Goal: Task Accomplishment & Management: Manage account settings

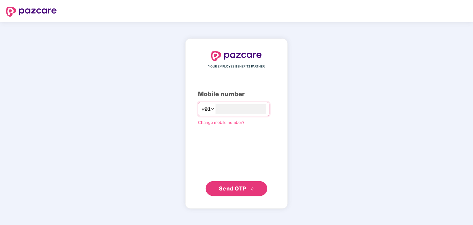
type input "**********"
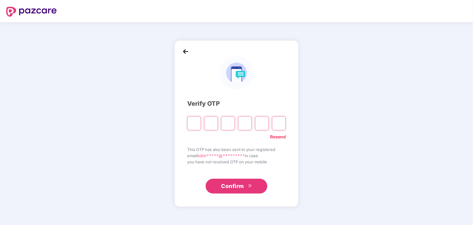
type input "*"
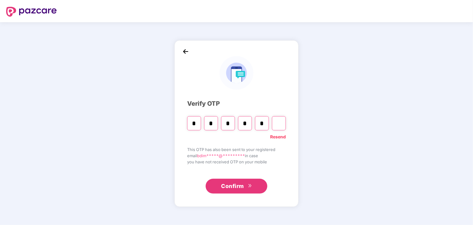
type input "*"
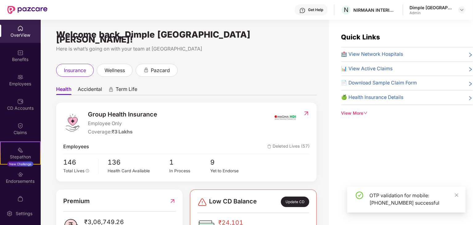
click at [320, 9] on div "Get Help" at bounding box center [315, 9] width 15 height 5
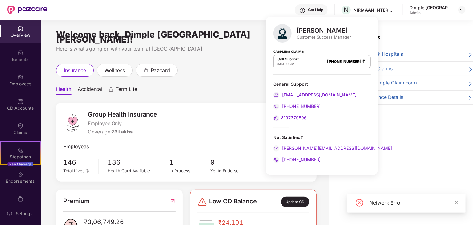
click at [188, 54] on div "Welcome back, Dimple [GEOGRAPHIC_DATA] [PERSON_NAME]! Here is what’s going on w…" at bounding box center [185, 126] width 288 height 213
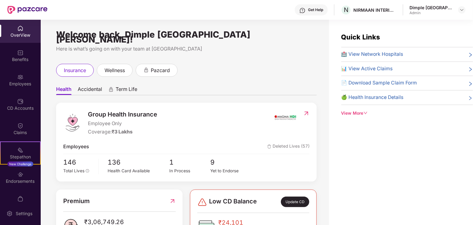
click at [304, 7] on img at bounding box center [303, 10] width 6 height 6
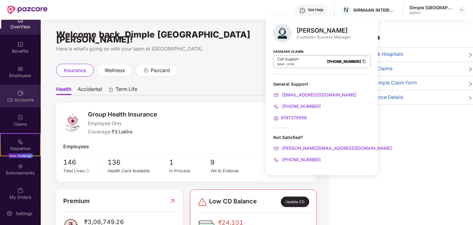
scroll to position [13, 0]
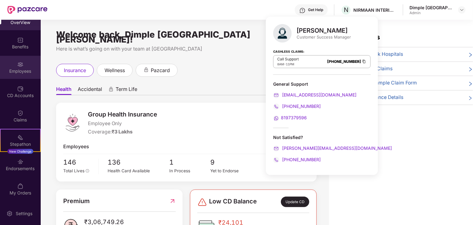
click at [20, 65] on img at bounding box center [20, 64] width 6 height 6
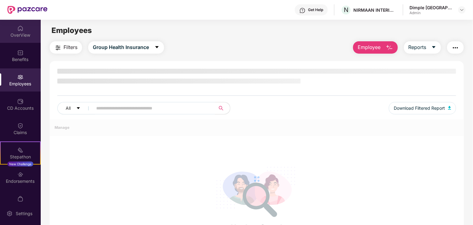
click at [17, 31] on img at bounding box center [20, 28] width 6 height 6
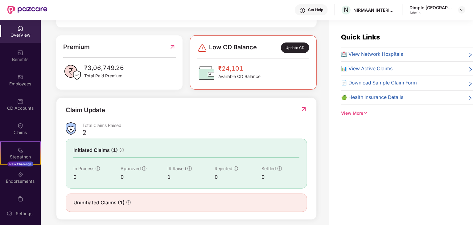
scroll to position [154, 0]
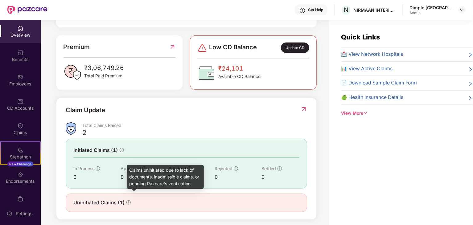
click at [127, 200] on icon "info-circle" at bounding box center [128, 202] width 4 height 4
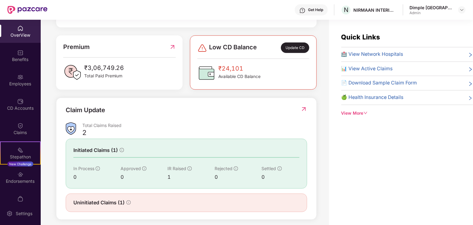
click at [113, 199] on span "Uninitiated Claims (1)" at bounding box center [98, 203] width 51 height 8
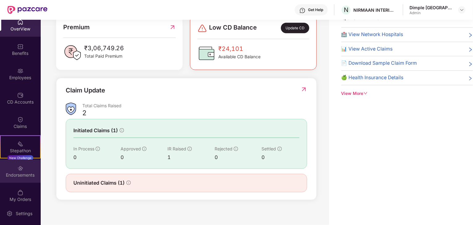
scroll to position [13, 0]
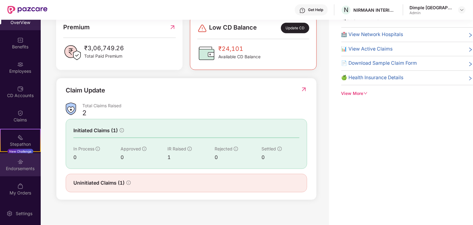
click at [21, 167] on div "Endorsements" at bounding box center [20, 169] width 41 height 6
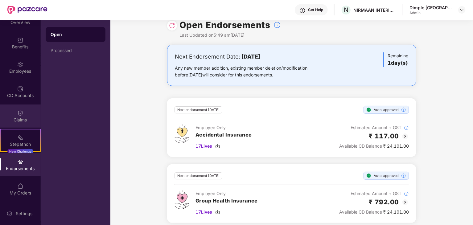
scroll to position [14, 0]
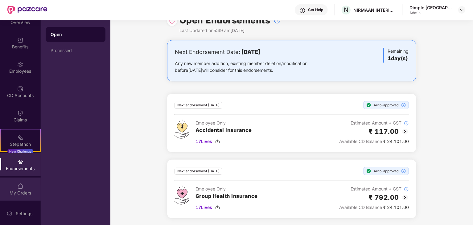
click at [18, 191] on div "My Orders" at bounding box center [20, 193] width 41 height 6
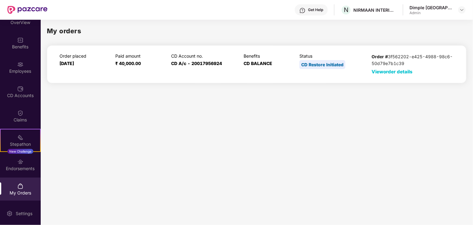
click at [163, 117] on div "My orders Order placed [DATE] Paid amount ₹ 40,000.00 CD Account no. CD A/c - 2…" at bounding box center [257, 122] width 432 height 204
click at [22, 90] on img at bounding box center [20, 89] width 6 height 6
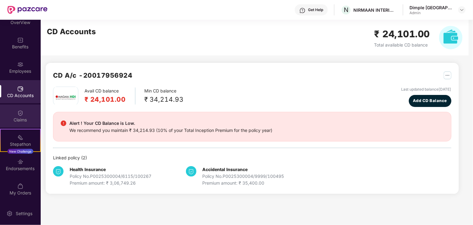
click at [22, 120] on div "Claims" at bounding box center [20, 120] width 41 height 6
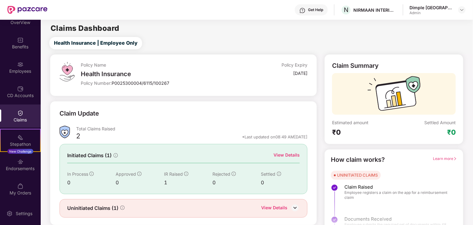
click at [244, 48] on div "Health Insurance | Employee Only" at bounding box center [258, 43] width 430 height 12
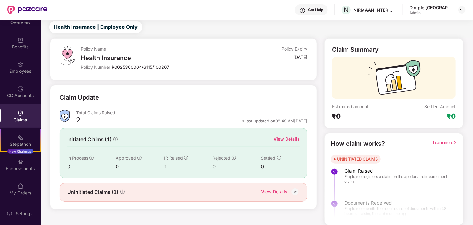
click at [295, 190] on img at bounding box center [295, 191] width 9 height 9
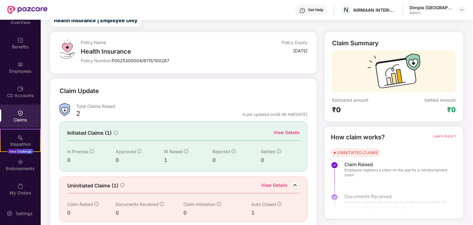
scroll to position [26, 0]
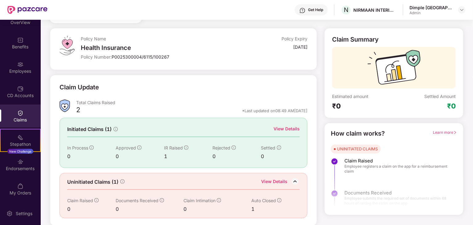
click at [229, 59] on div "Policy Number: P0025300004/6115/100267" at bounding box center [156, 57] width 151 height 6
click at [275, 180] on div "View Details" at bounding box center [274, 182] width 26 height 8
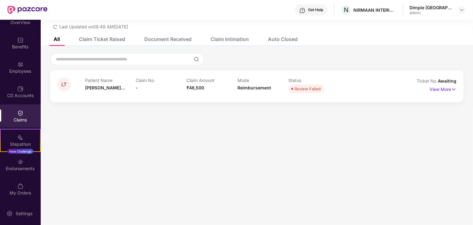
drag, startPoint x: 312, startPoint y: 92, endPoint x: 191, endPoint y: 91, distance: 120.9
click at [312, 92] on div "Review Failed" at bounding box center [308, 89] width 26 height 6
drag, startPoint x: 125, startPoint y: 88, endPoint x: 133, endPoint y: 90, distance: 8.3
click at [125, 88] on div "Patient Name [PERSON_NAME]..." at bounding box center [110, 86] width 51 height 17
click at [137, 90] on span "-" at bounding box center [137, 87] width 2 height 5
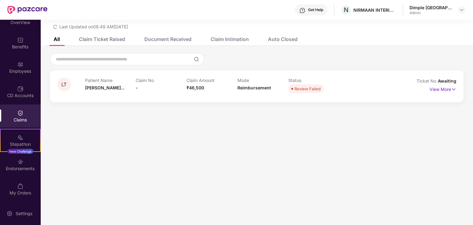
click at [67, 85] on span "LT" at bounding box center [64, 84] width 5 height 5
click at [440, 92] on p "View More" at bounding box center [443, 89] width 27 height 8
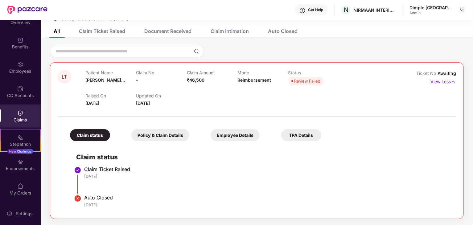
scroll to position [28, 0]
click at [106, 31] on div "Claim Ticket Raised" at bounding box center [102, 31] width 46 height 6
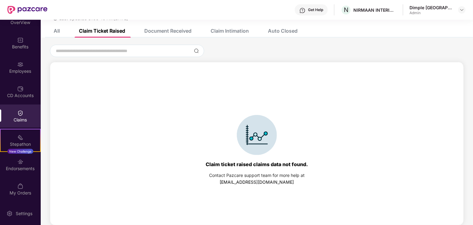
click at [172, 35] on div "Document Received" at bounding box center [163, 31] width 56 height 14
click at [241, 31] on div "Claim Intimation" at bounding box center [230, 31] width 38 height 6
click at [293, 31] on div "Auto Closed" at bounding box center [283, 31] width 30 height 6
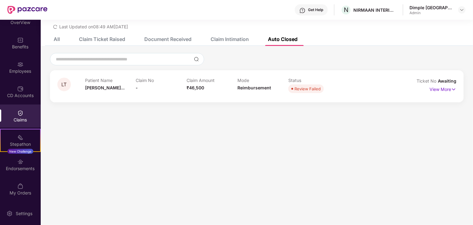
scroll to position [20, 0]
click at [443, 90] on p "View More" at bounding box center [443, 89] width 27 height 8
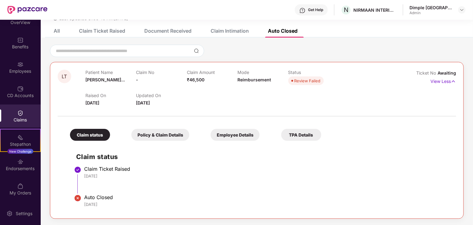
scroll to position [0, 0]
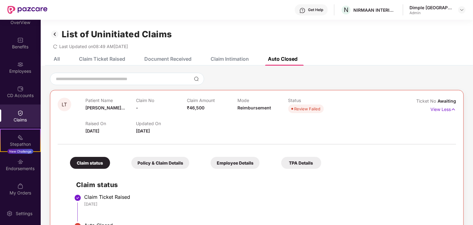
click at [51, 58] on div "All" at bounding box center [51, 59] width 15 height 6
click at [56, 46] on icon "redo" at bounding box center [55, 46] width 4 height 4
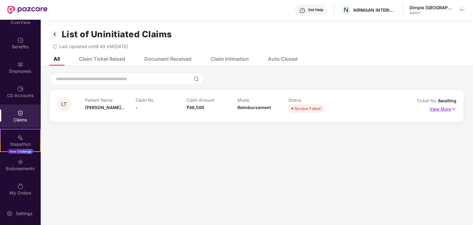
click at [450, 109] on p "View More" at bounding box center [443, 108] width 27 height 8
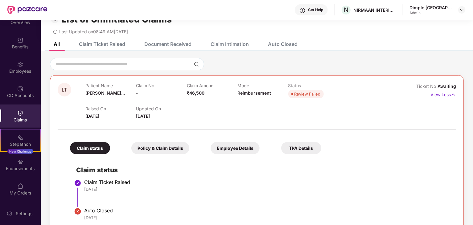
scroll to position [28, 0]
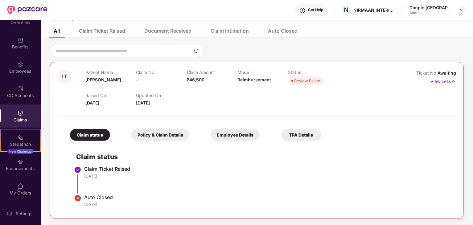
click at [111, 176] on div "[DATE]" at bounding box center [267, 176] width 366 height 6
click at [97, 198] on div "Auto Closed" at bounding box center [267, 197] width 366 height 6
click at [94, 166] on div "Claim Ticket Raised" at bounding box center [267, 169] width 366 height 6
click at [90, 208] on div "Auto Closed [DATE]" at bounding box center [267, 201] width 366 height 15
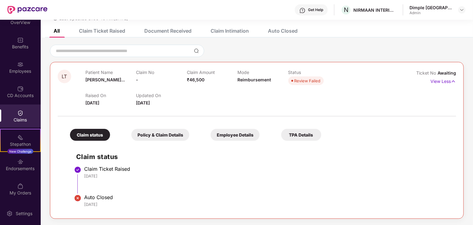
click at [164, 137] on div "Policy & Claim Details" at bounding box center [160, 135] width 58 height 12
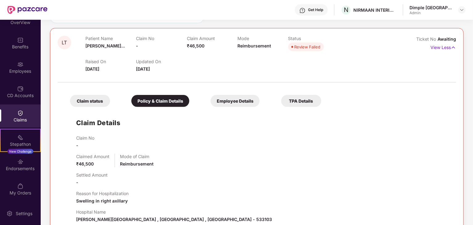
scroll to position [139, 0]
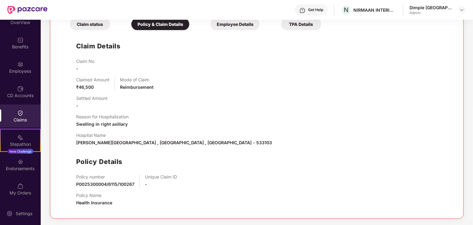
click at [246, 26] on div "Employee Details" at bounding box center [235, 24] width 49 height 12
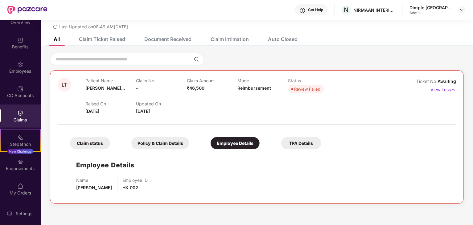
click at [296, 143] on div "TPA Details" at bounding box center [301, 143] width 40 height 12
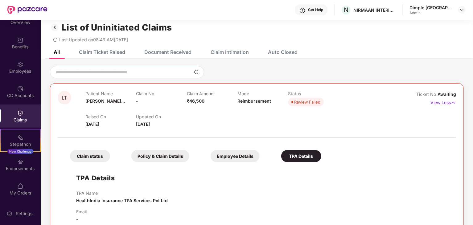
scroll to position [0, 0]
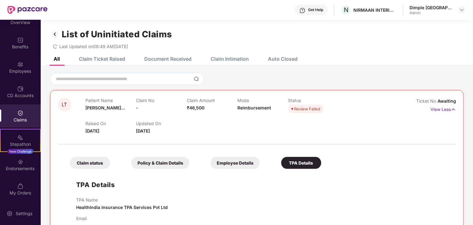
click at [19, 117] on div "Claims" at bounding box center [20, 120] width 41 height 6
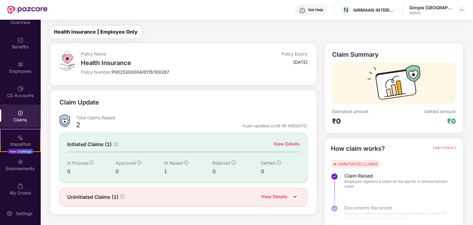
scroll to position [16, 0]
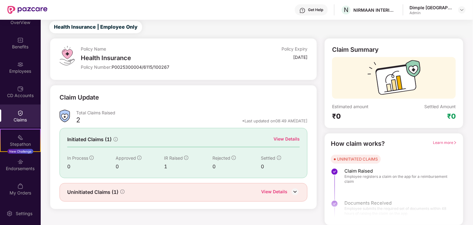
click at [446, 140] on span "Learn more" at bounding box center [445, 142] width 24 height 5
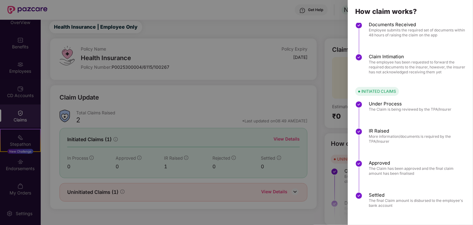
scroll to position [0, 0]
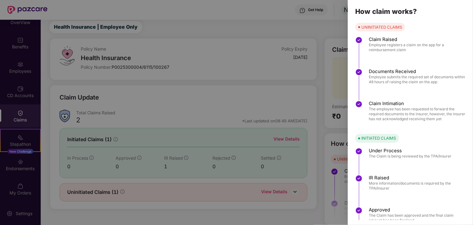
click at [264, 85] on div at bounding box center [236, 112] width 473 height 225
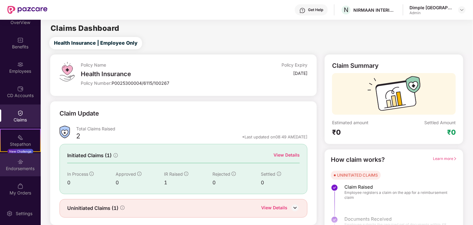
click at [34, 163] on div "Endorsements" at bounding box center [20, 164] width 41 height 23
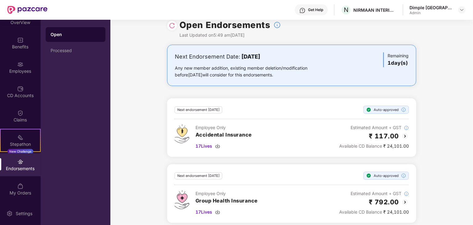
scroll to position [14, 0]
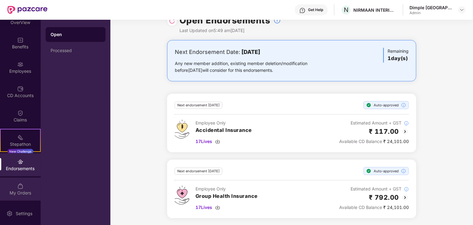
click at [14, 191] on div "My Orders" at bounding box center [20, 193] width 41 height 6
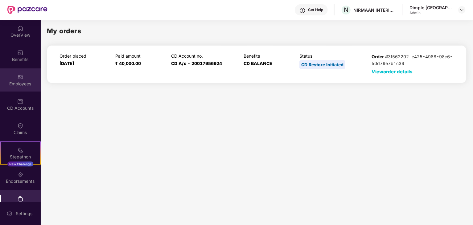
click at [25, 76] on div "Employees" at bounding box center [20, 79] width 41 height 23
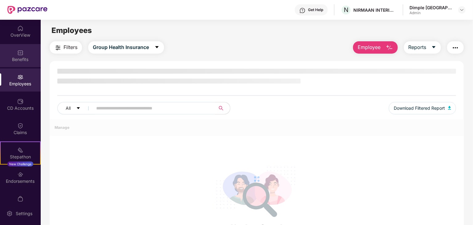
click at [14, 52] on div "Benefits" at bounding box center [20, 55] width 41 height 23
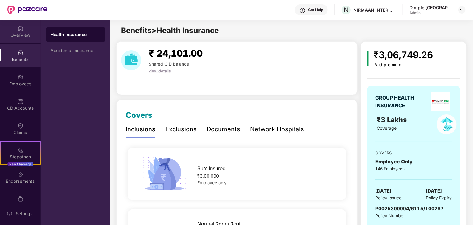
click at [17, 39] on div "OverView" at bounding box center [20, 31] width 41 height 23
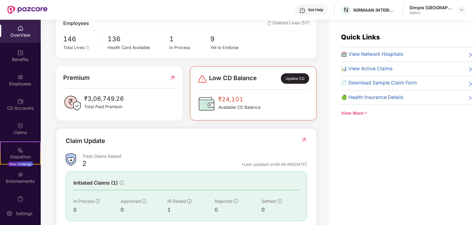
scroll to position [156, 0]
